Goal: Task Accomplishment & Management: Complete application form

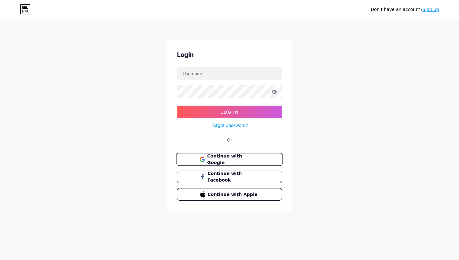
click at [234, 154] on button "Continue with Google" at bounding box center [229, 159] width 107 height 13
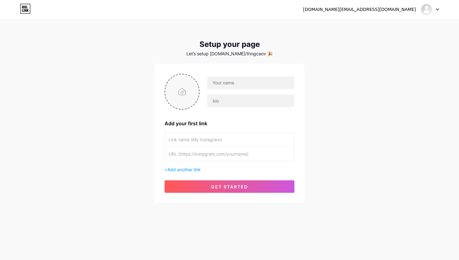
click at [184, 102] on input "file" at bounding box center [182, 91] width 34 height 35
click at [234, 82] on input "text" at bounding box center [250, 83] width 87 height 12
click at [226, 98] on input "text" at bounding box center [250, 101] width 87 height 12
click at [236, 84] on input "text" at bounding box center [250, 83] width 87 height 12
click at [238, 140] on input "text" at bounding box center [230, 139] width 122 height 14
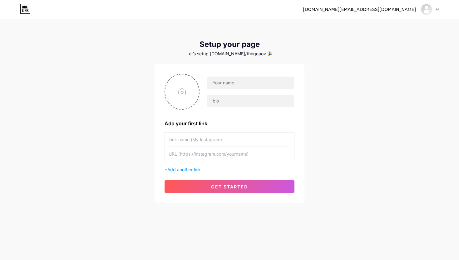
click at [236, 146] on input "text" at bounding box center [230, 139] width 122 height 14
click at [225, 52] on div "Let’s setup bio.link/thngcaov 🎉" at bounding box center [230, 53] width 150 height 5
click at [238, 85] on input "text" at bounding box center [250, 83] width 87 height 12
type input "Successtogether"
click at [244, 99] on input "text" at bounding box center [250, 101] width 87 height 12
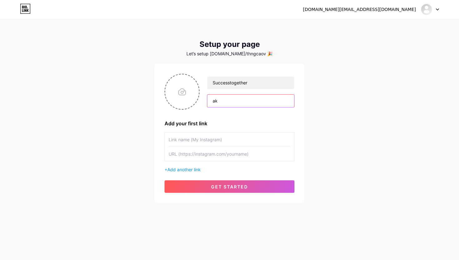
type input "a"
